Goal: Communication & Community: Share content

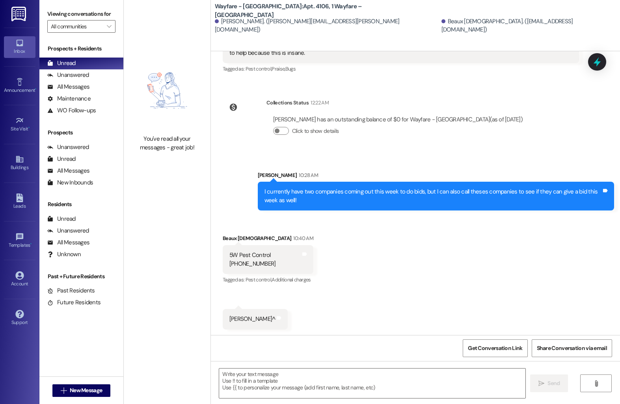
scroll to position [4869, 0]
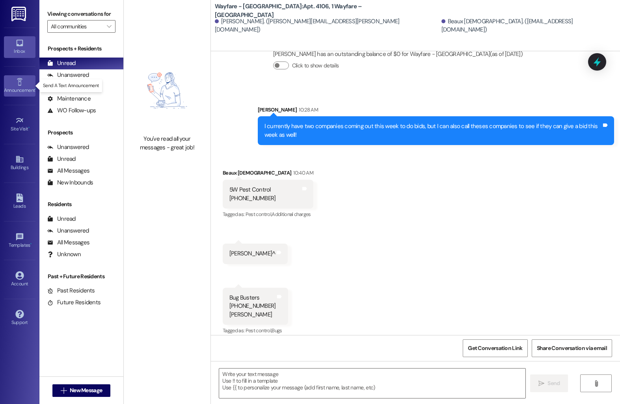
click at [17, 82] on icon at bounding box center [19, 82] width 9 height 9
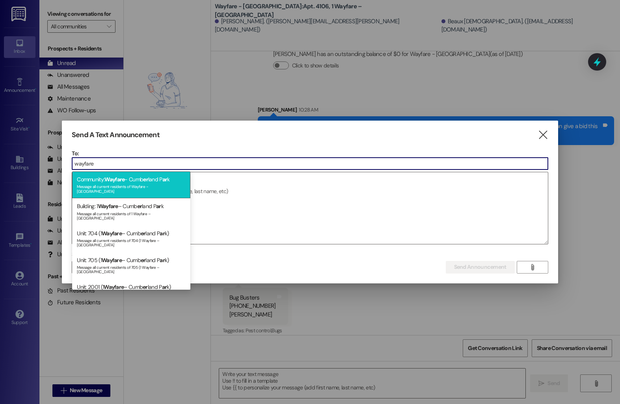
type input "wayfare"
click at [142, 177] on div "Community: Wayfare - Cumb er land P ar k Message all current residents of Wayfa…" at bounding box center [131, 184] width 118 height 27
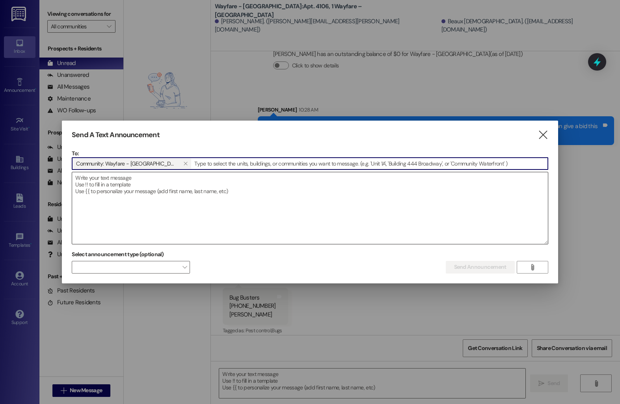
click at [139, 180] on textarea at bounding box center [309, 208] width 475 height 72
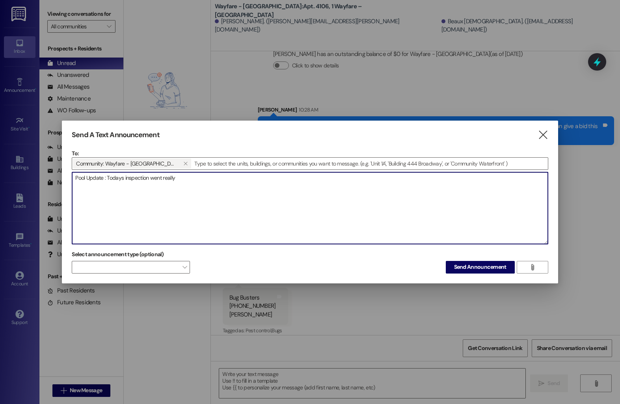
drag, startPoint x: 184, startPoint y: 176, endPoint x: 108, endPoint y: 176, distance: 75.6
click at [108, 176] on textarea "Pool Update : Todays inspection went really" at bounding box center [309, 208] width 475 height 72
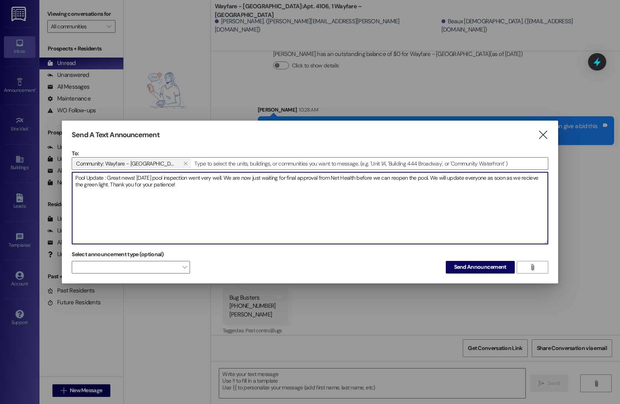
click at [525, 179] on textarea "Pool Update : Great news! [DATE] pool inspection went very well. We are now jus…" at bounding box center [309, 208] width 475 height 72
type textarea "Pool Update : Great news! [DATE] pool inspection went very well. We are now jus…"
click at [462, 269] on span "Send Announcement" at bounding box center [480, 267] width 52 height 8
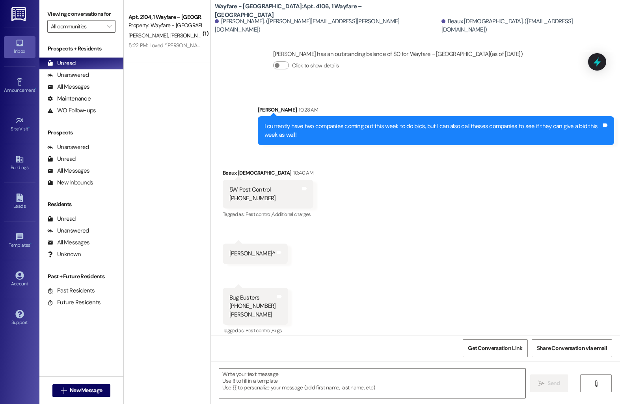
scroll to position [4868, 0]
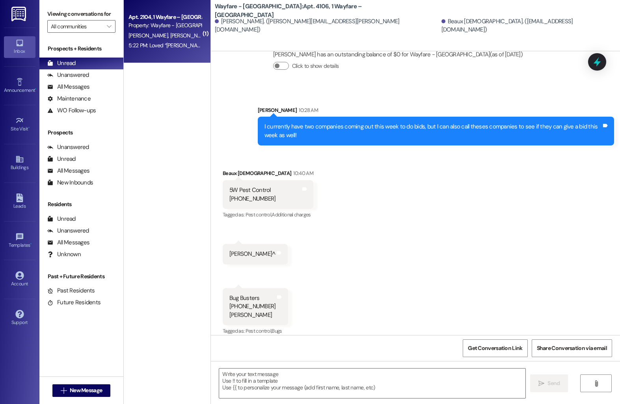
click at [141, 26] on div "Property: Wayfare - [GEOGRAPHIC_DATA]" at bounding box center [164, 25] width 73 height 8
